Goal: Information Seeking & Learning: Learn about a topic

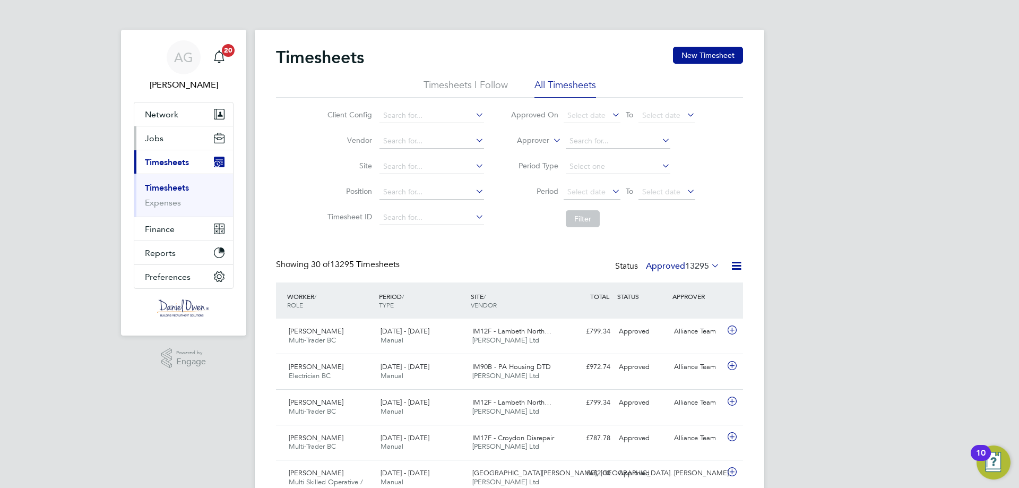
click at [163, 140] on button "Jobs" at bounding box center [183, 137] width 99 height 23
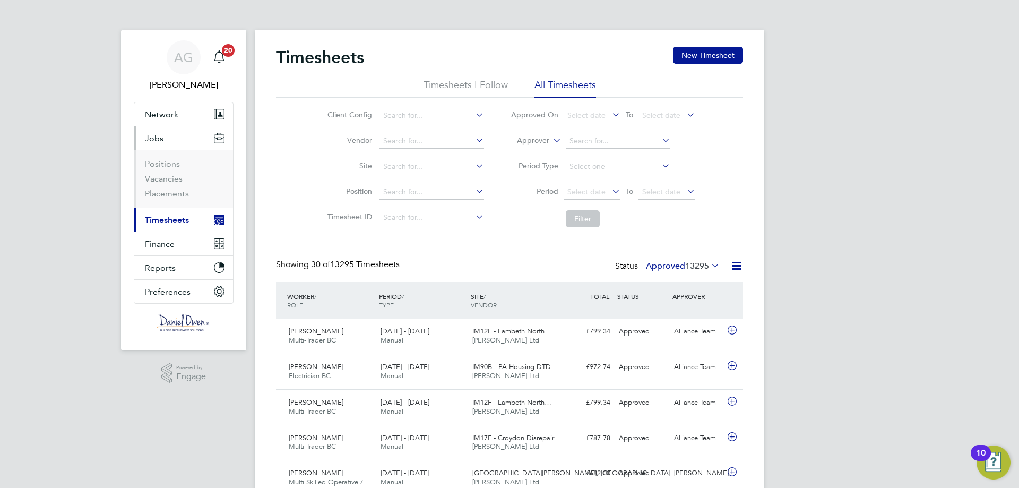
click at [171, 185] on li "Vacancies" at bounding box center [185, 181] width 80 height 15
click at [169, 182] on link "Vacancies" at bounding box center [164, 179] width 38 height 10
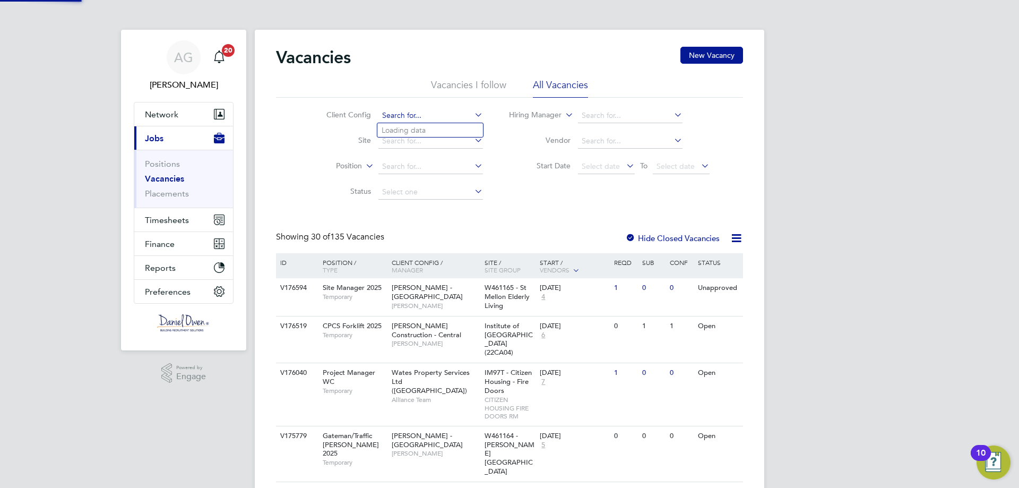
click at [410, 117] on input at bounding box center [430, 115] width 105 height 15
click at [444, 210] on li "Wates Property Services Ltd (South Responsive Maintenance)" at bounding box center [484, 217] width 214 height 14
type input "Wates Property Services Ltd (South Responsive Maintenance)"
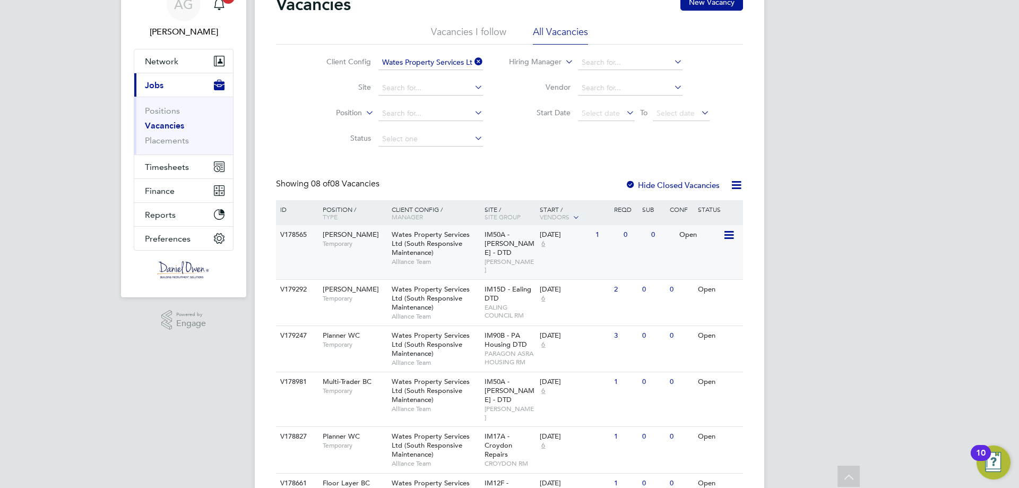
click at [464, 258] on span "Alliance Team" at bounding box center [436, 261] width 88 height 8
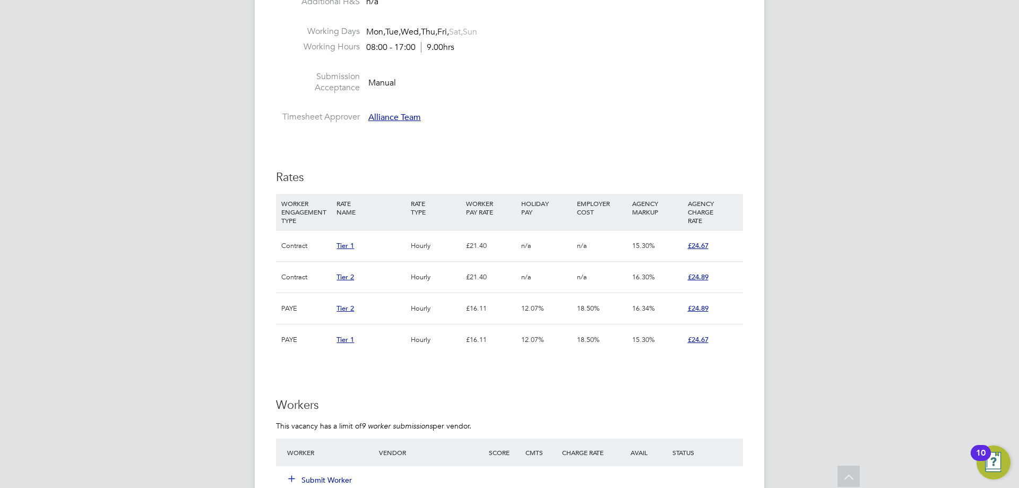
scroll to position [372, 0]
